Goal: Task Accomplishment & Management: Manage account settings

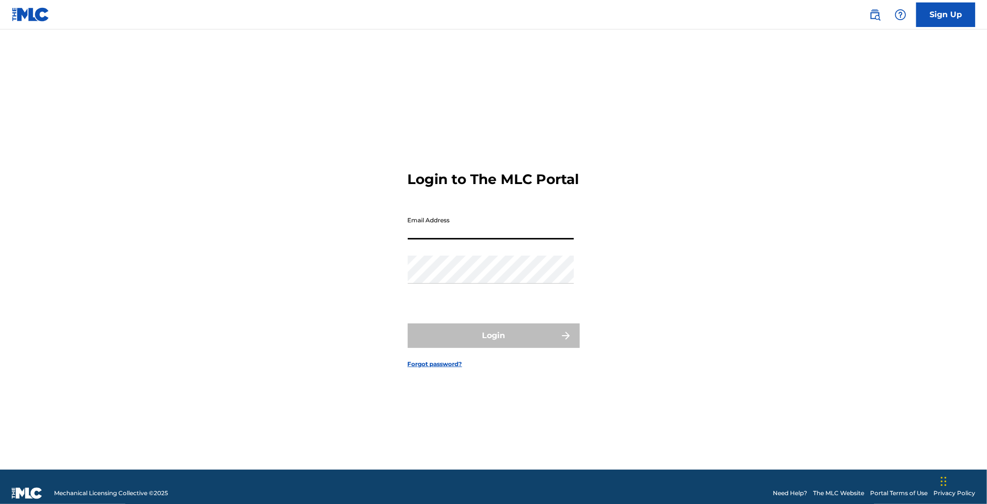
click at [475, 238] on input "Email Address" at bounding box center [491, 226] width 166 height 28
type input "[EMAIL_ADDRESS][DOMAIN_NAME]"
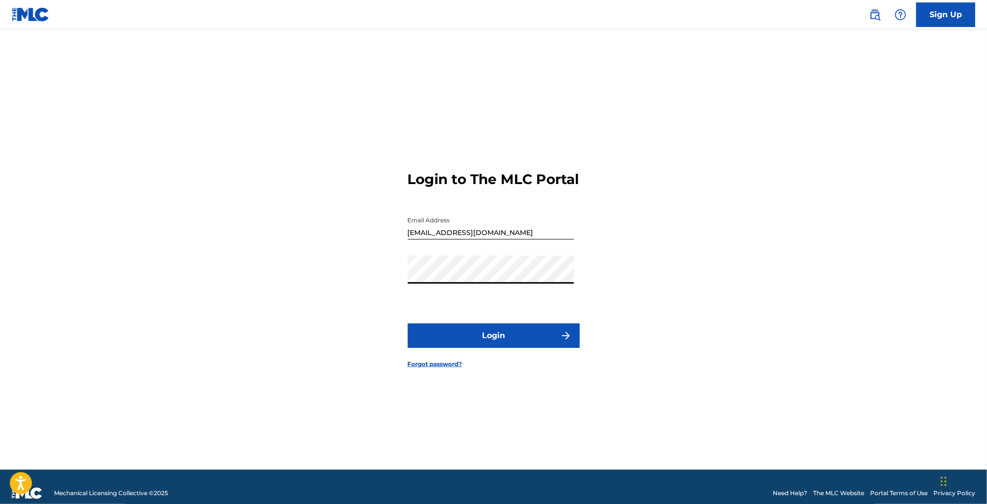
click at [408, 324] on button "Login" at bounding box center [494, 336] width 172 height 25
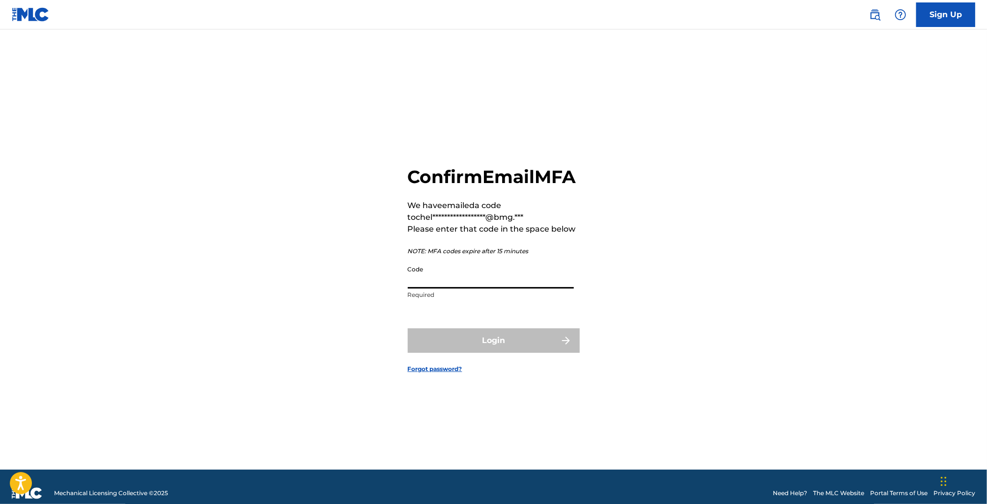
click at [452, 289] on input "Code" at bounding box center [491, 275] width 166 height 28
paste input "725385"
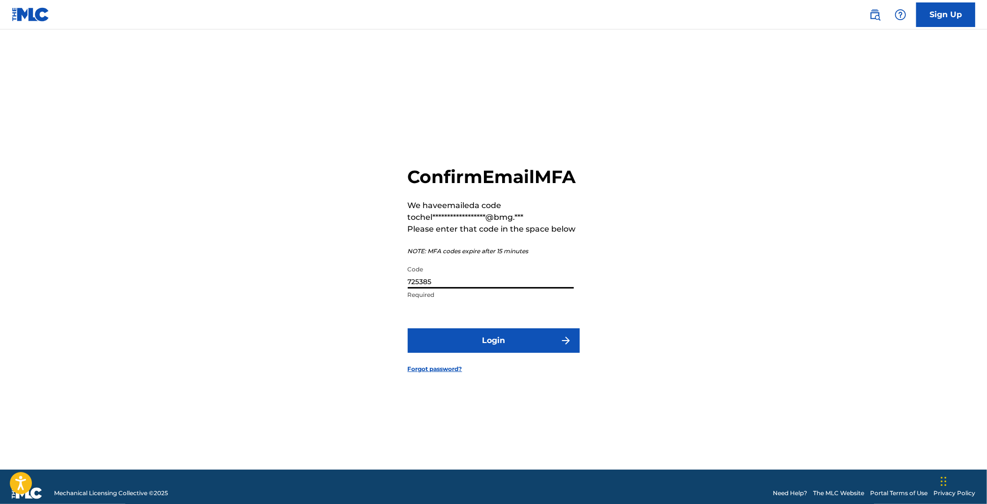
type input "725385"
click at [408, 329] on button "Login" at bounding box center [494, 341] width 172 height 25
